Goal: Register for event/course

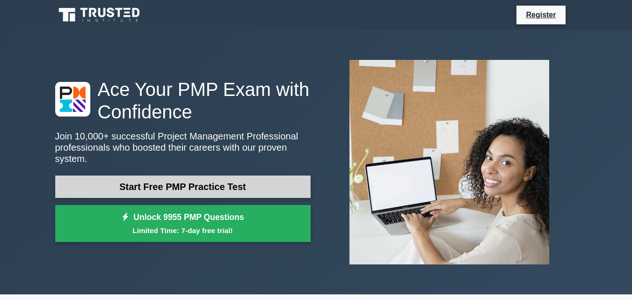
click at [173, 183] on link "Start Free PMP Practice Test" at bounding box center [183, 187] width 256 height 22
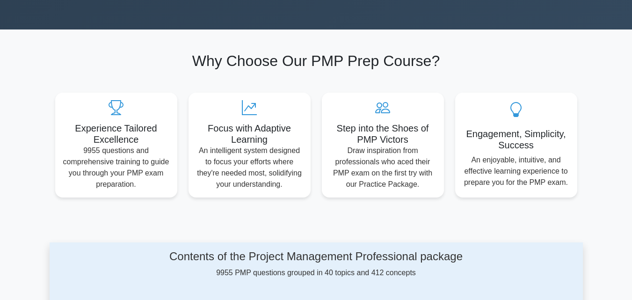
scroll to position [468, 0]
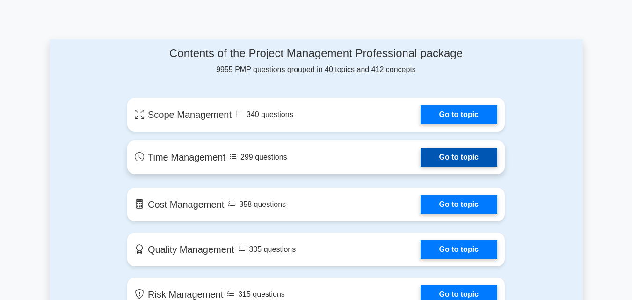
click at [483, 154] on link "Go to topic" at bounding box center [459, 157] width 77 height 19
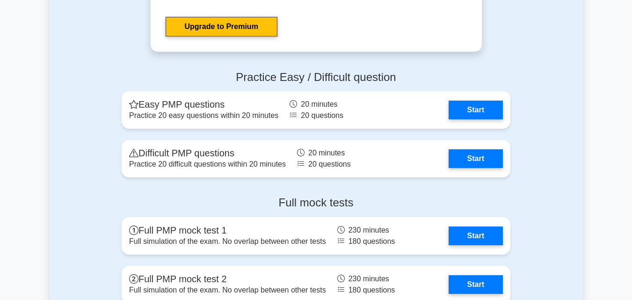
scroll to position [2528, 0]
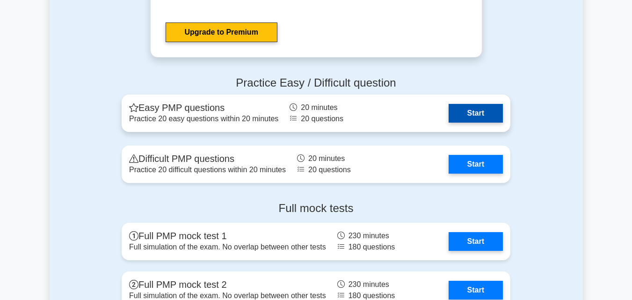
click at [485, 117] on link "Start" at bounding box center [476, 113] width 54 height 19
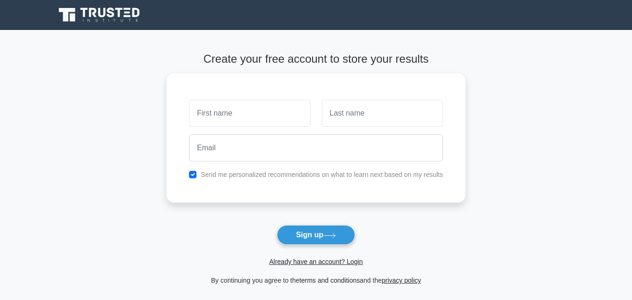
click at [346, 278] on link "terms and conditions" at bounding box center [330, 280] width 60 height 7
click at [193, 176] on input "checkbox" at bounding box center [192, 172] width 7 height 7
checkbox input "false"
click at [311, 228] on button "Sign up" at bounding box center [316, 235] width 79 height 20
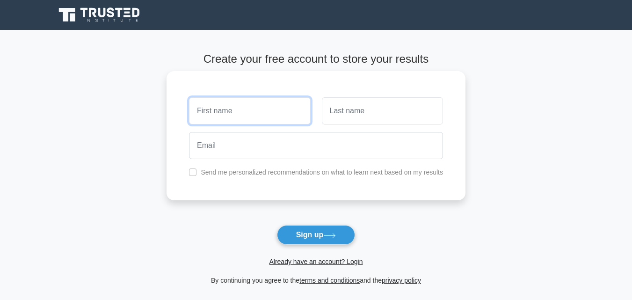
click at [279, 107] on input "text" at bounding box center [249, 110] width 121 height 27
type input "Kn"
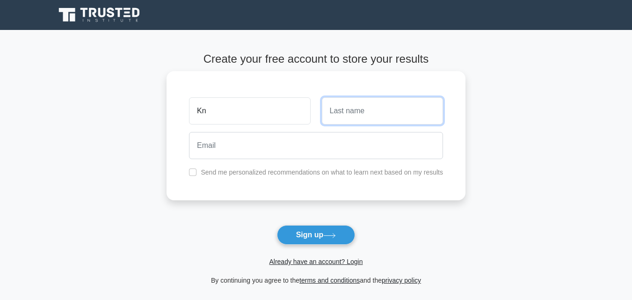
click at [378, 119] on input "text" at bounding box center [382, 110] width 121 height 27
type input "M"
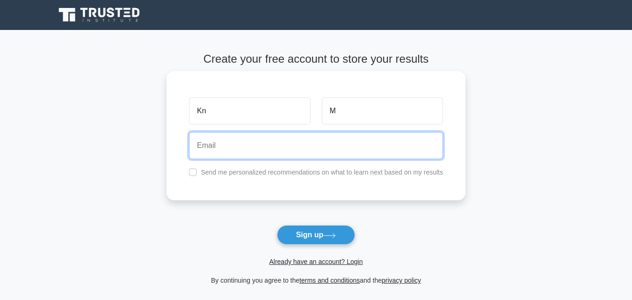
click at [323, 143] on input "email" at bounding box center [316, 145] width 254 height 27
type input "knarik-movsisyan@mail.ru"
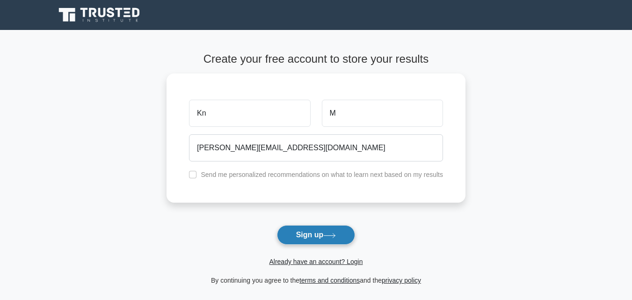
click at [324, 237] on button "Sign up" at bounding box center [316, 235] width 79 height 20
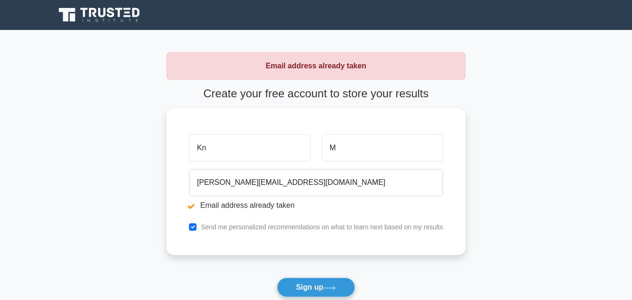
click at [230, 95] on h4 "Create your free account to store your results" at bounding box center [316, 94] width 299 height 14
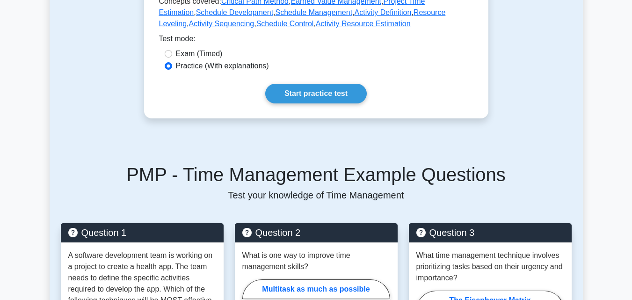
scroll to position [281, 0]
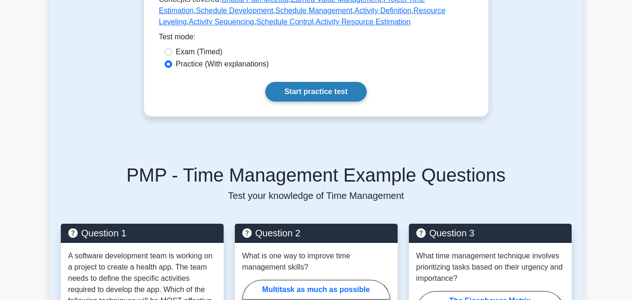
click at [338, 92] on link "Start practice test" at bounding box center [316, 92] width 102 height 20
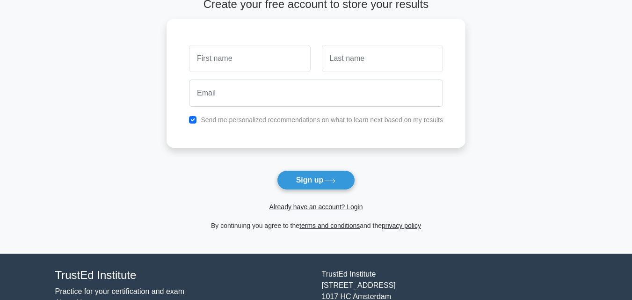
scroll to position [112, 0]
